Goal: Navigation & Orientation: Find specific page/section

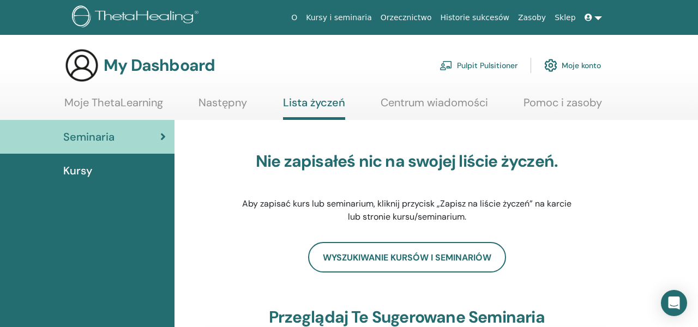
click at [139, 102] on link "Moje ThetaLearning" at bounding box center [113, 106] width 99 height 21
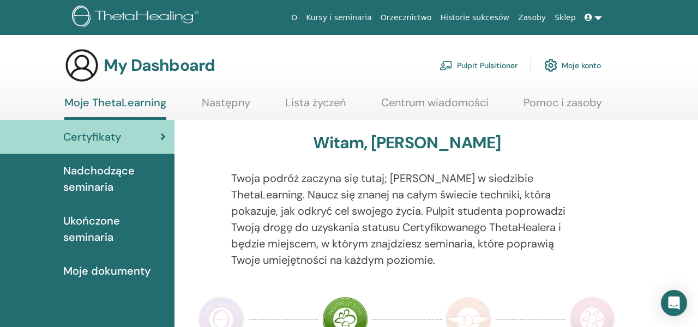
click at [96, 184] on span "Nadchodzące seminaria" at bounding box center [114, 178] width 102 height 33
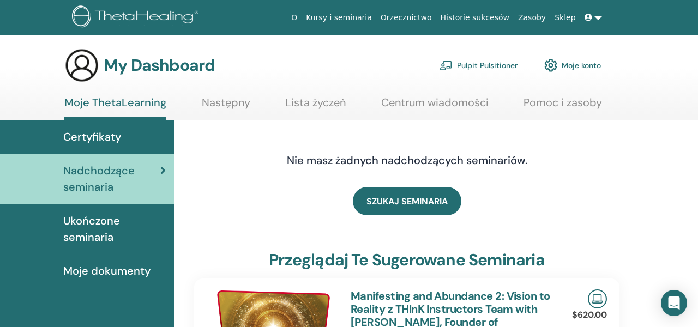
click at [101, 272] on span "Moje dokumenty" at bounding box center [106, 271] width 87 height 16
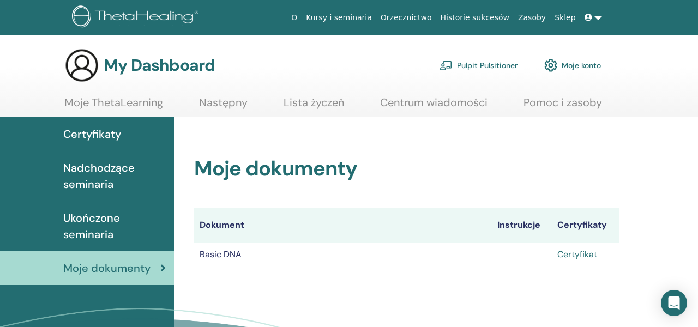
click at [97, 221] on span "Ukończone seminaria" at bounding box center [114, 226] width 102 height 33
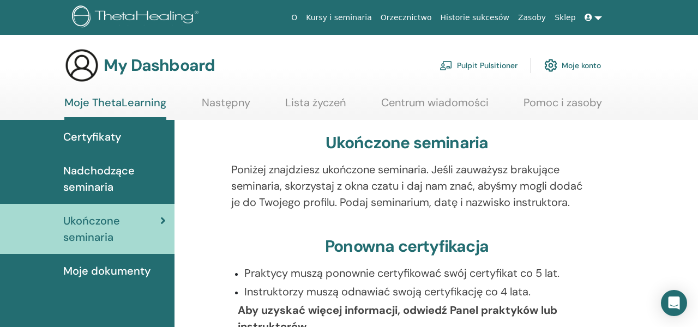
click at [317, 104] on link "Lista życzeń" at bounding box center [315, 106] width 61 height 21
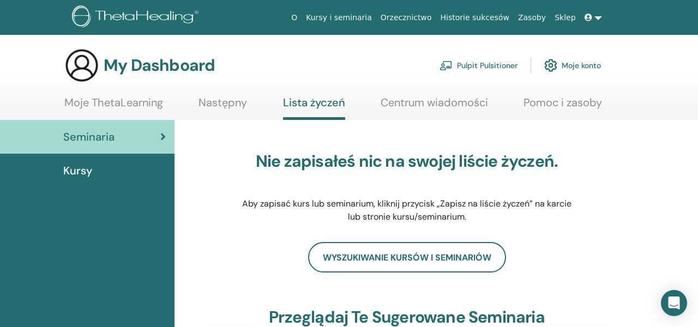
click at [491, 66] on link "Pulpit Pulsitioner" at bounding box center [478, 65] width 78 height 24
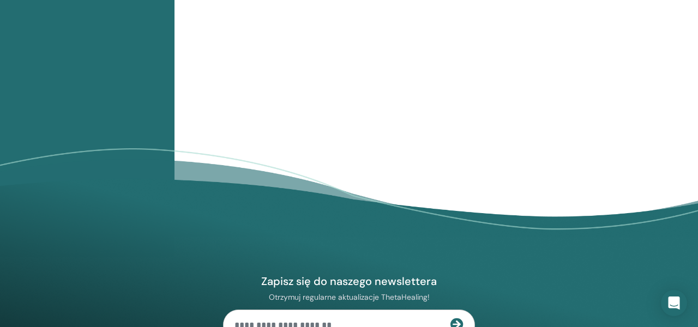
scroll to position [1289, 0]
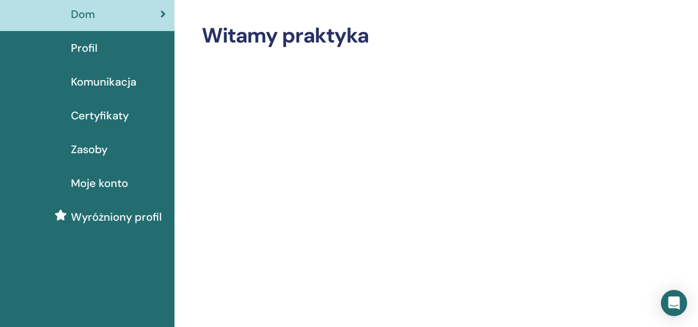
scroll to position [0, 0]
